Goal: Information Seeking & Learning: Learn about a topic

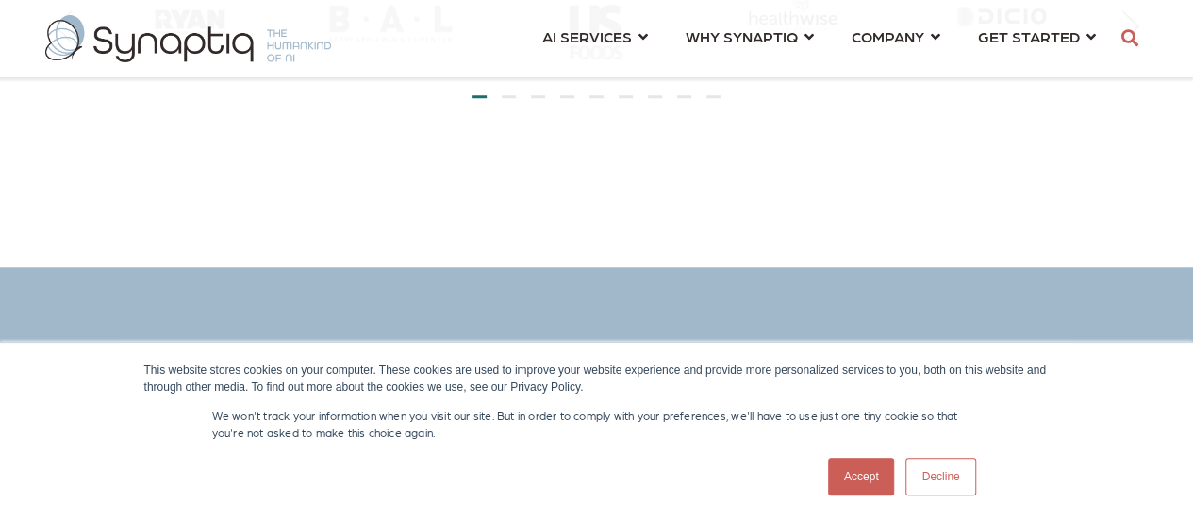
scroll to position [785, 0]
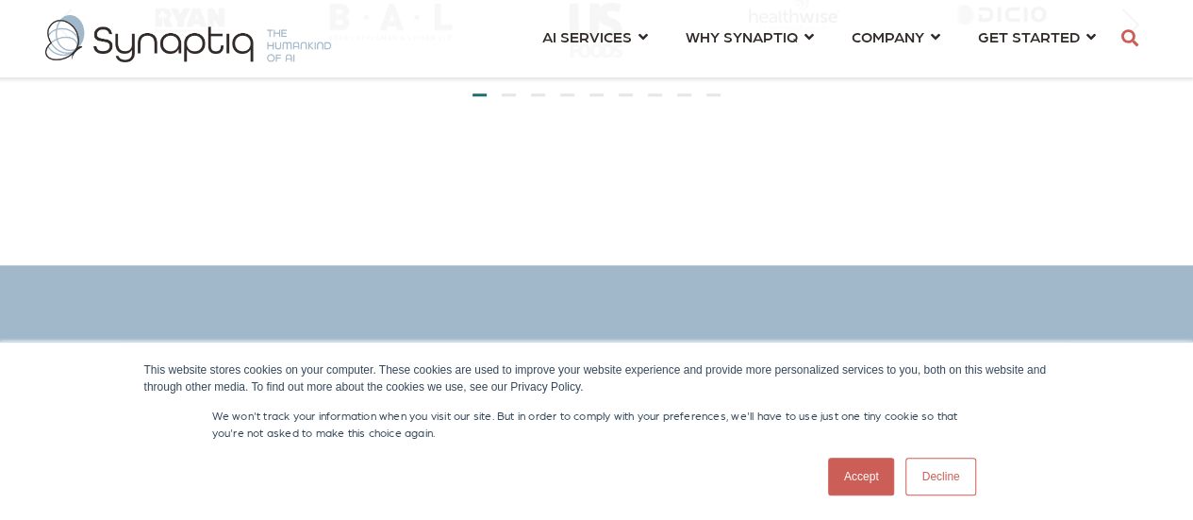
click at [845, 471] on link "Accept" at bounding box center [861, 477] width 67 height 38
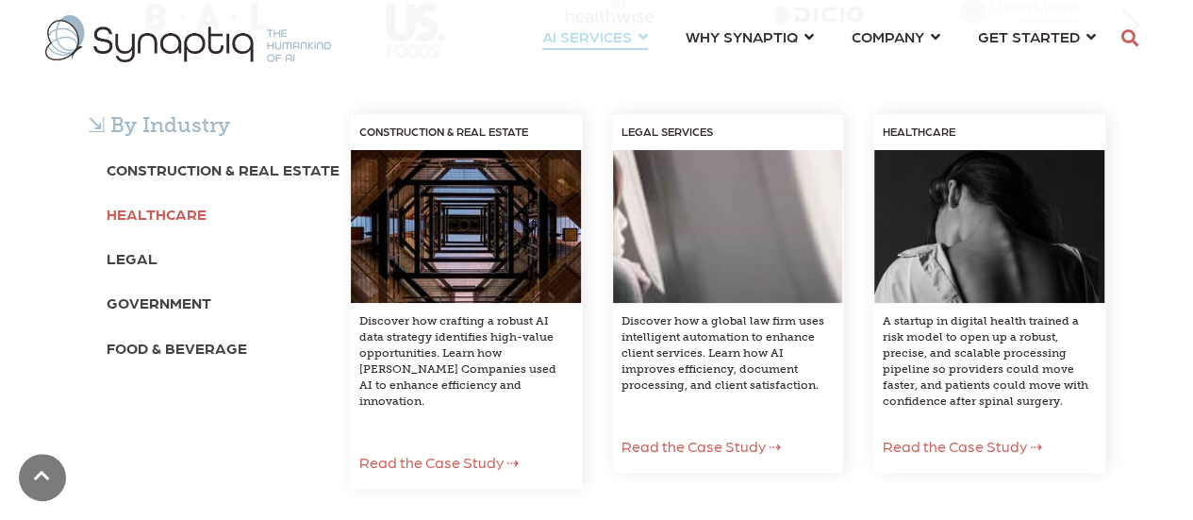
click at [149, 221] on b "Healthcare" at bounding box center [157, 214] width 100 height 18
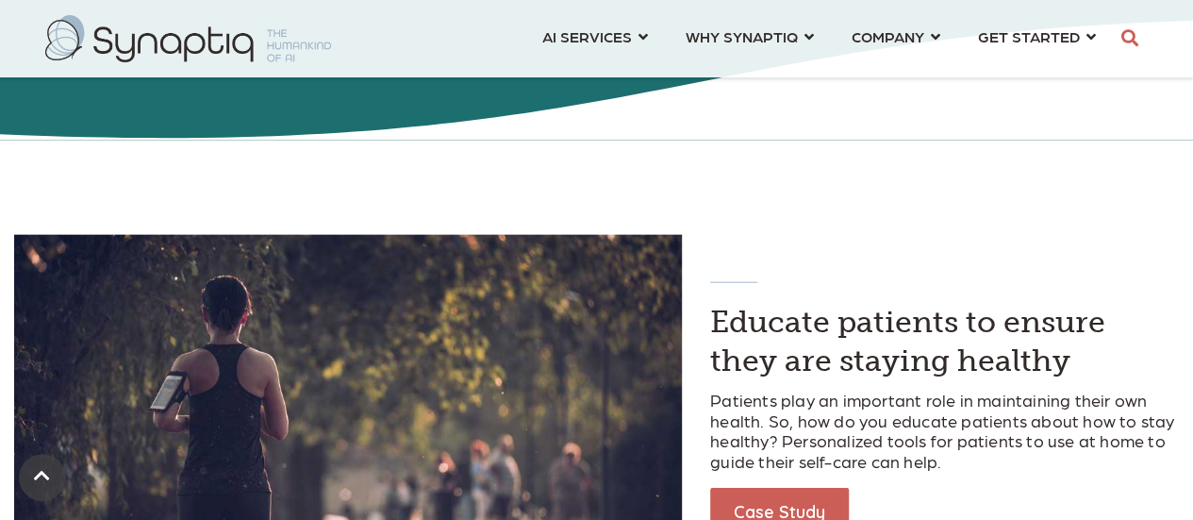
scroll to position [2074, 0]
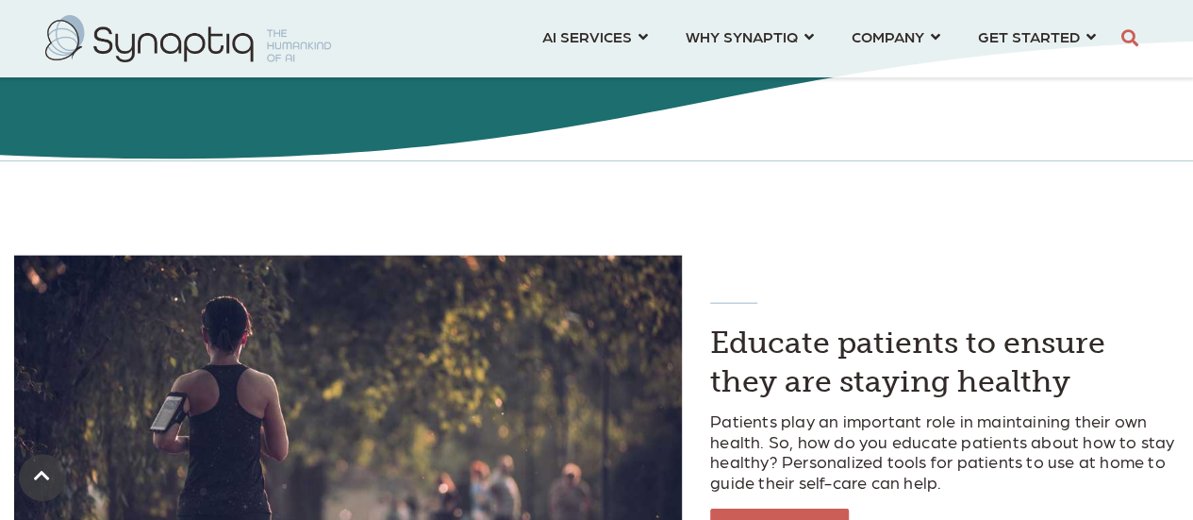
click at [181, 51] on img at bounding box center [188, 38] width 286 height 47
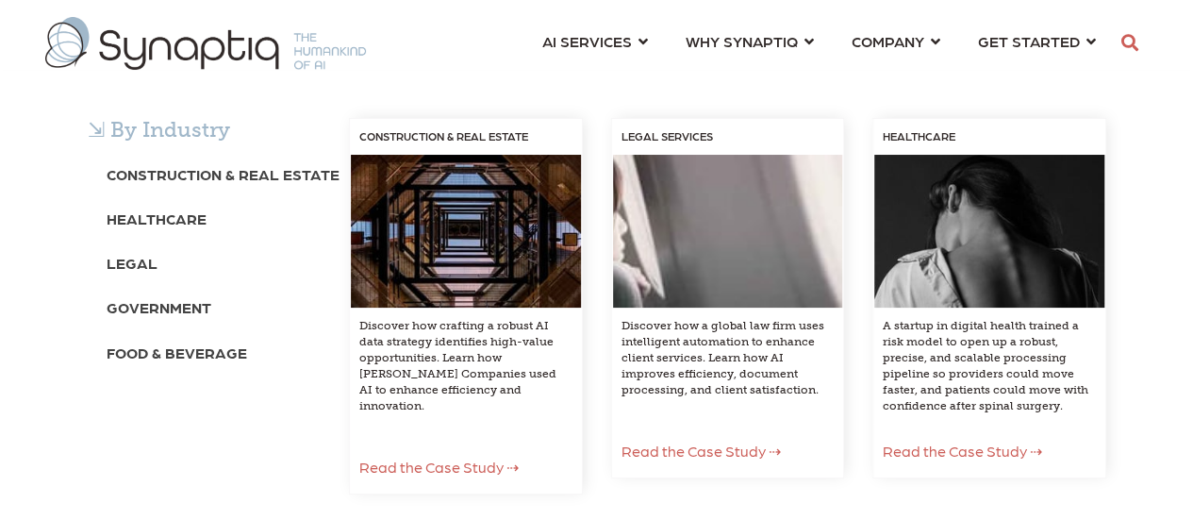
scroll to position [0, 8]
